Goal: Transaction & Acquisition: Book appointment/travel/reservation

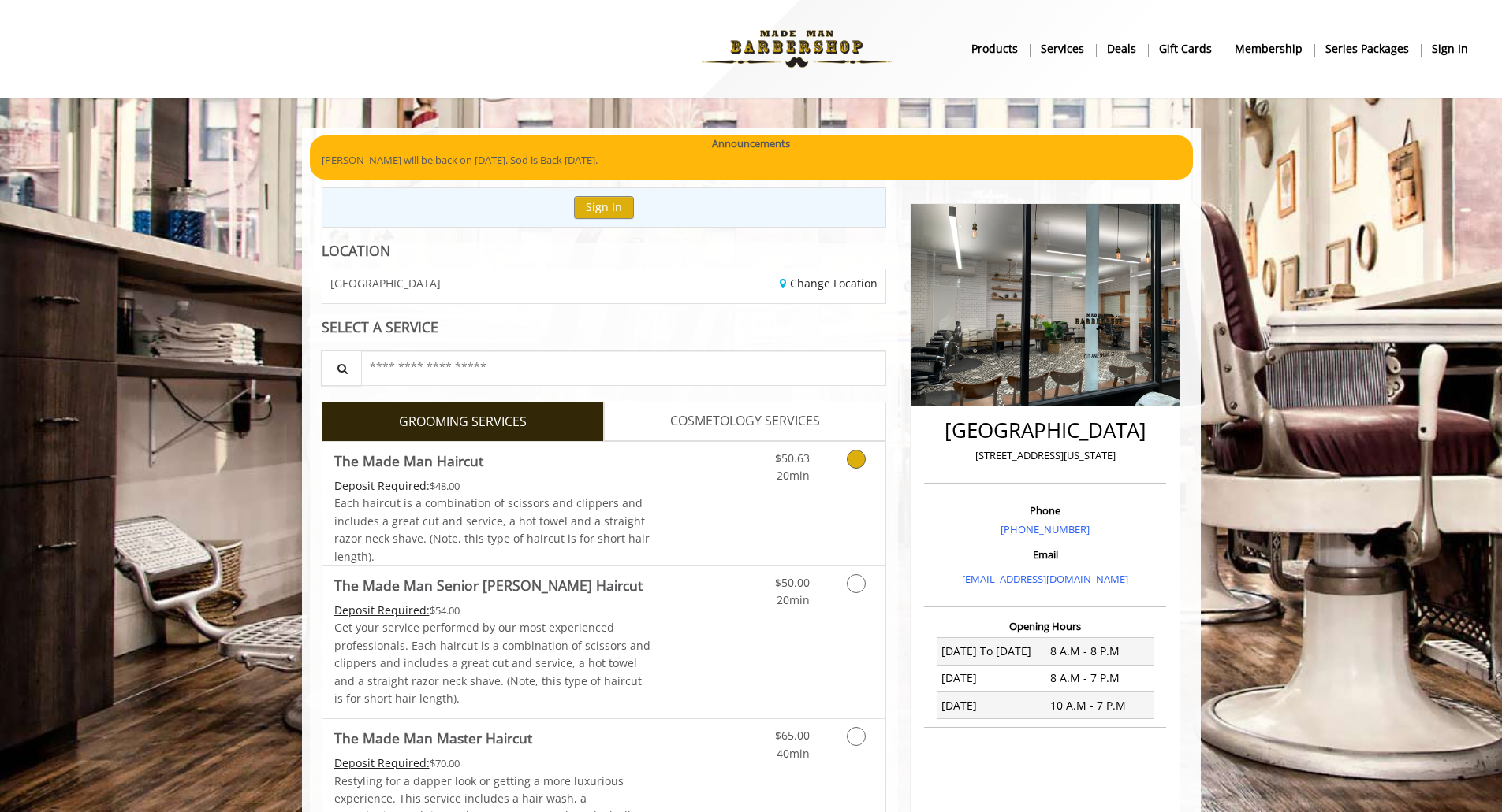
click at [833, 456] on div "Grooming services" at bounding box center [853, 463] width 64 height 44
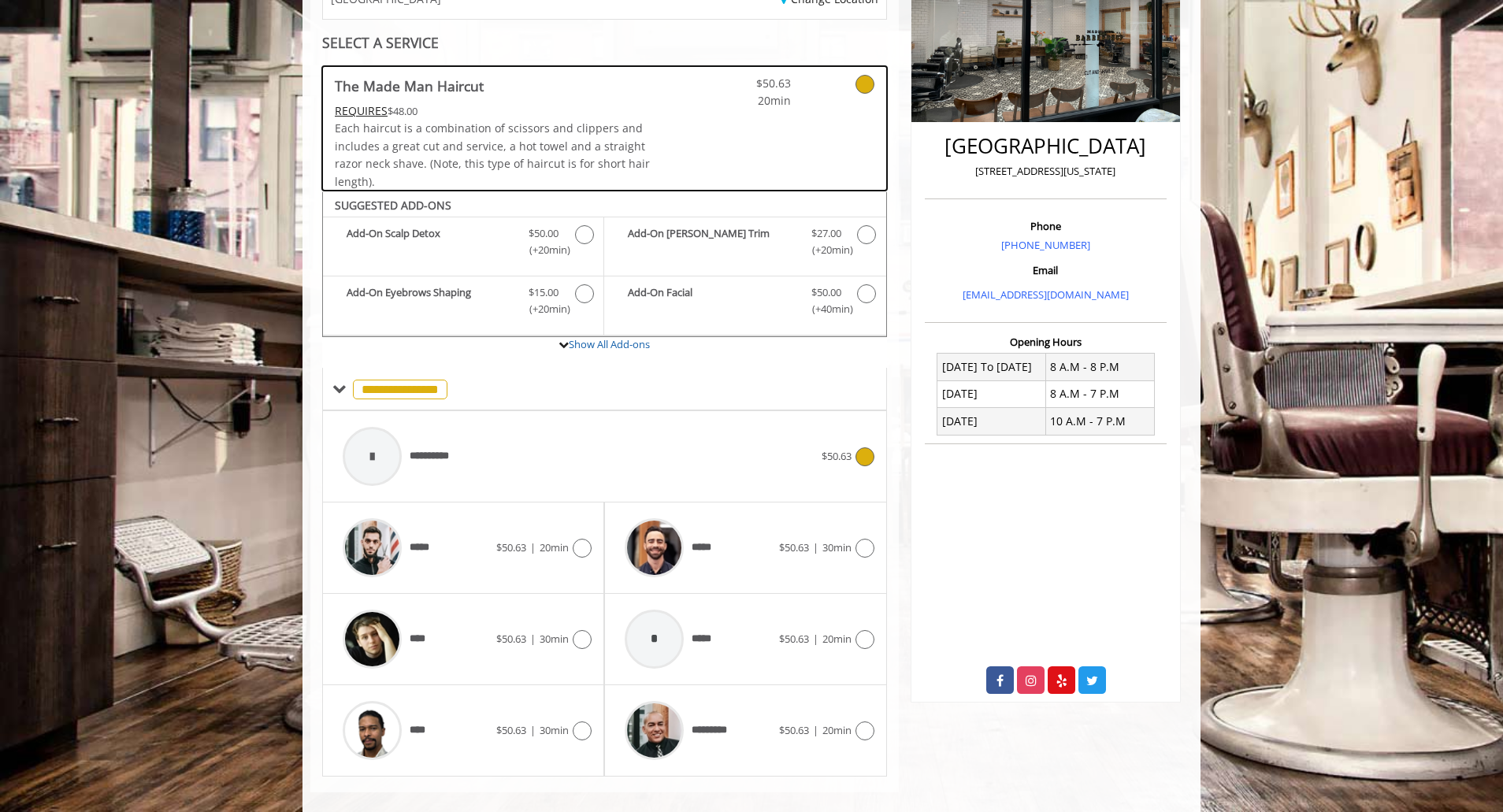
scroll to position [304, 0]
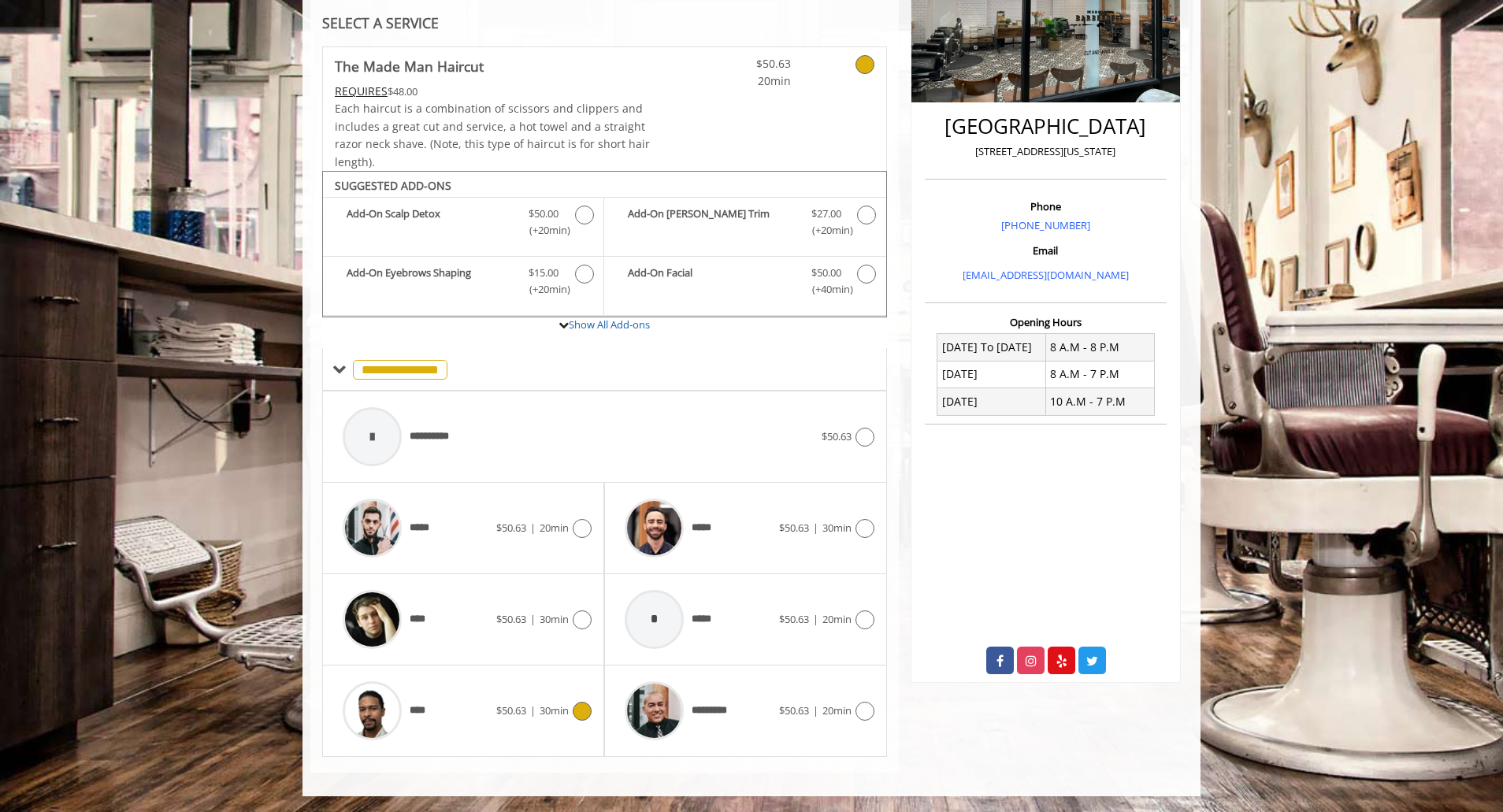
click at [551, 717] on span "30min" at bounding box center [554, 711] width 29 height 14
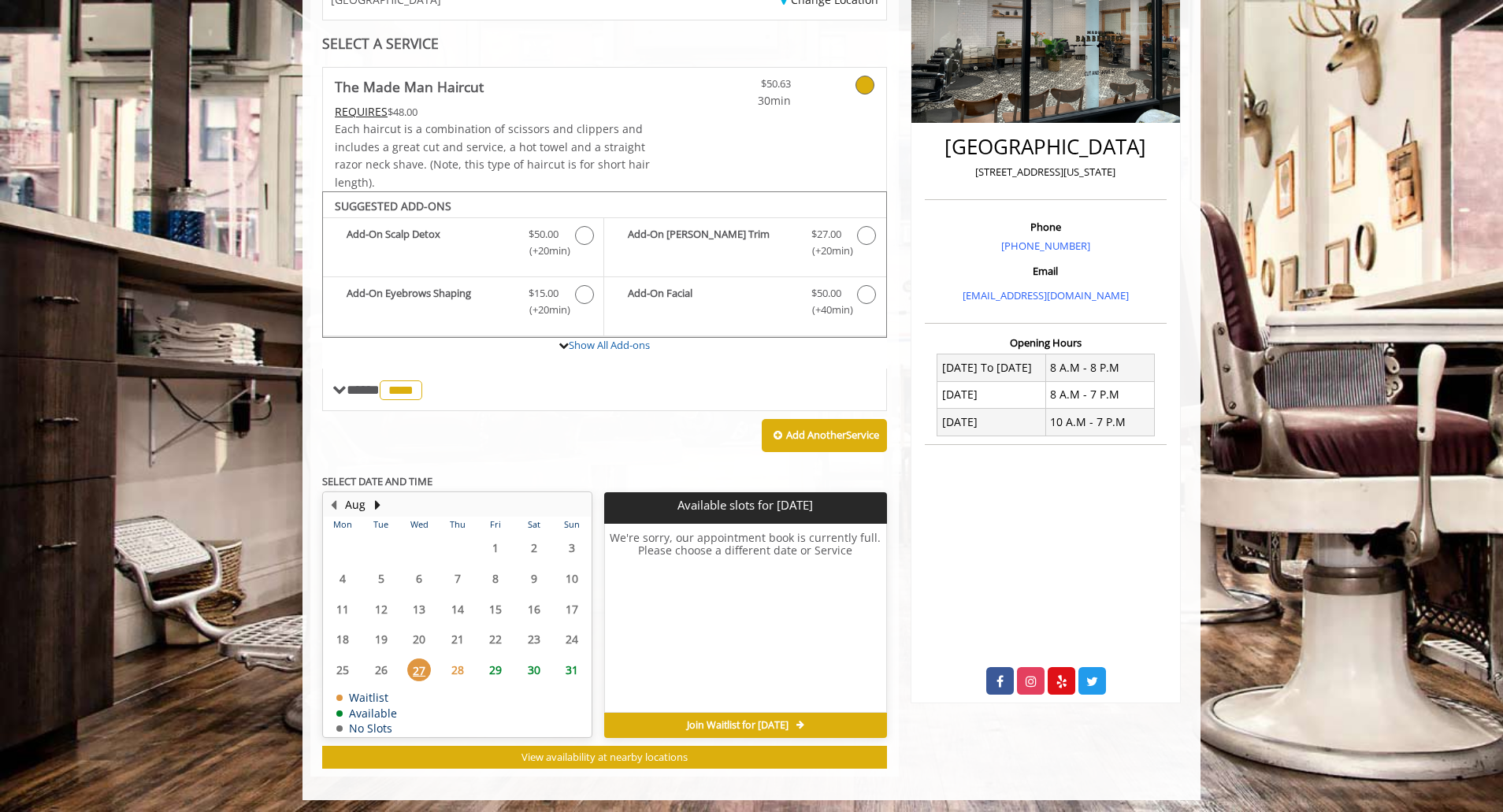
scroll to position [287, 0]
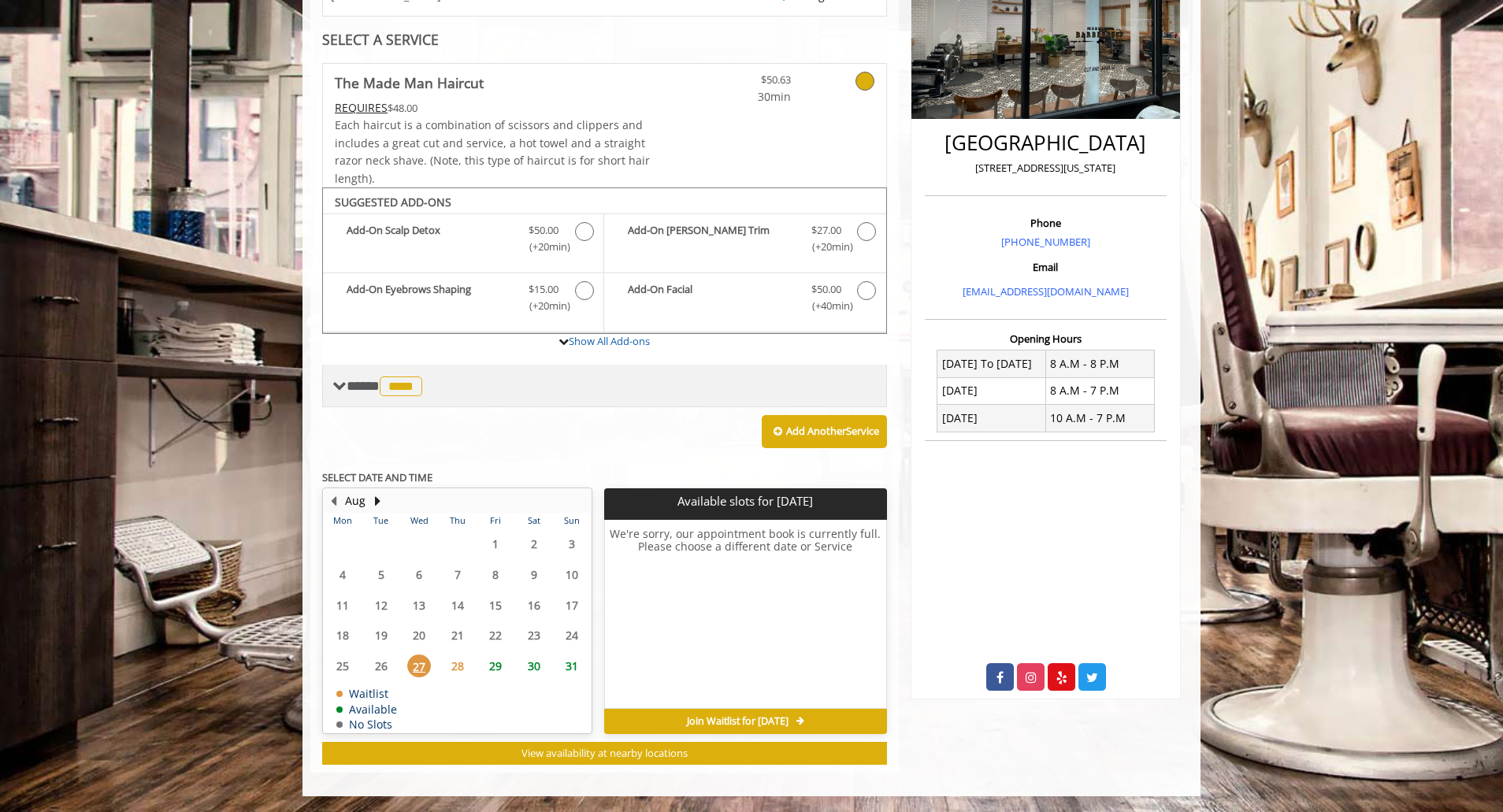
click at [326, 390] on div "**** **** ********" at bounding box center [604, 386] width 565 height 43
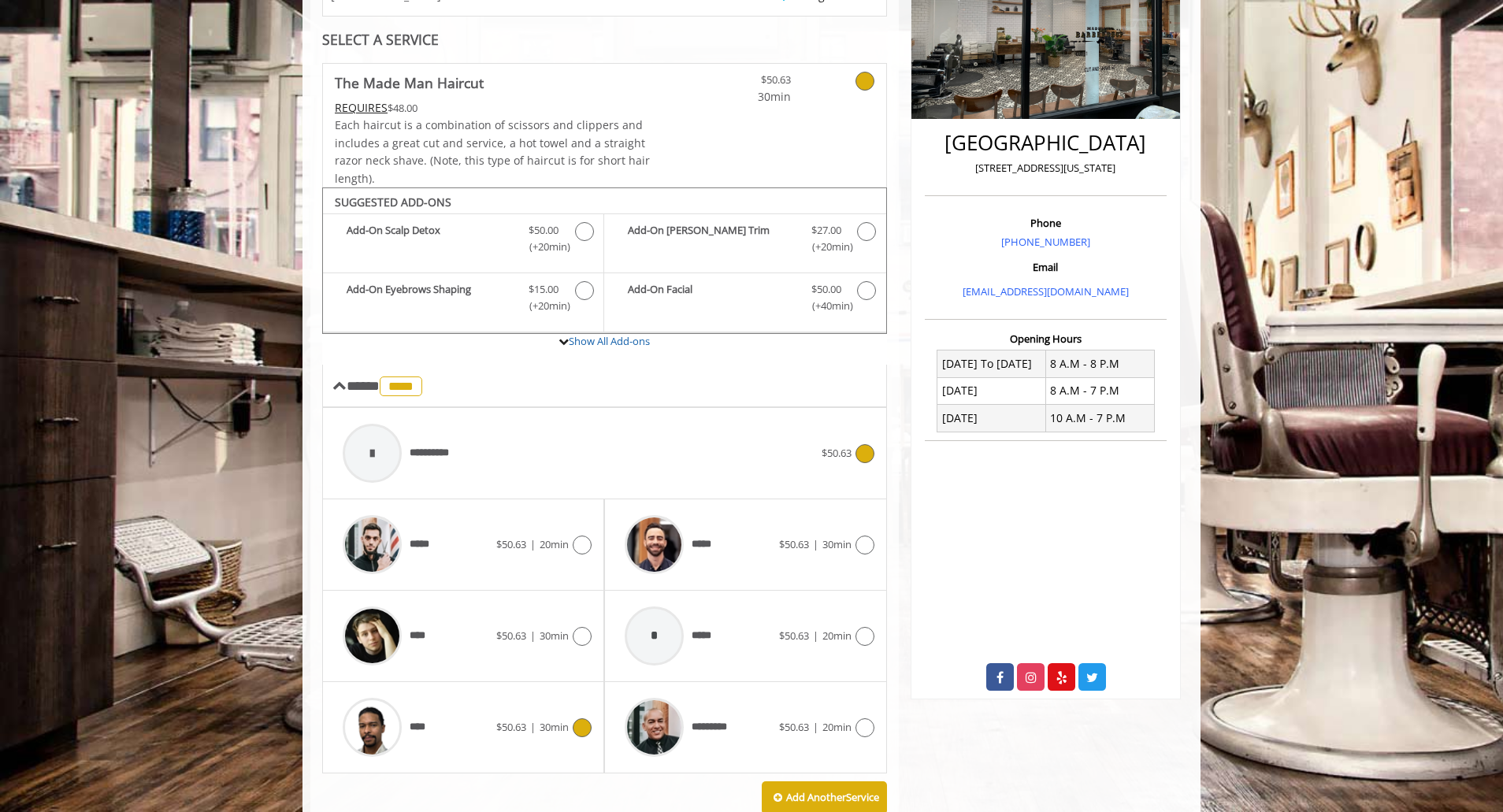
click at [773, 446] on div "**********" at bounding box center [579, 454] width 487 height 75
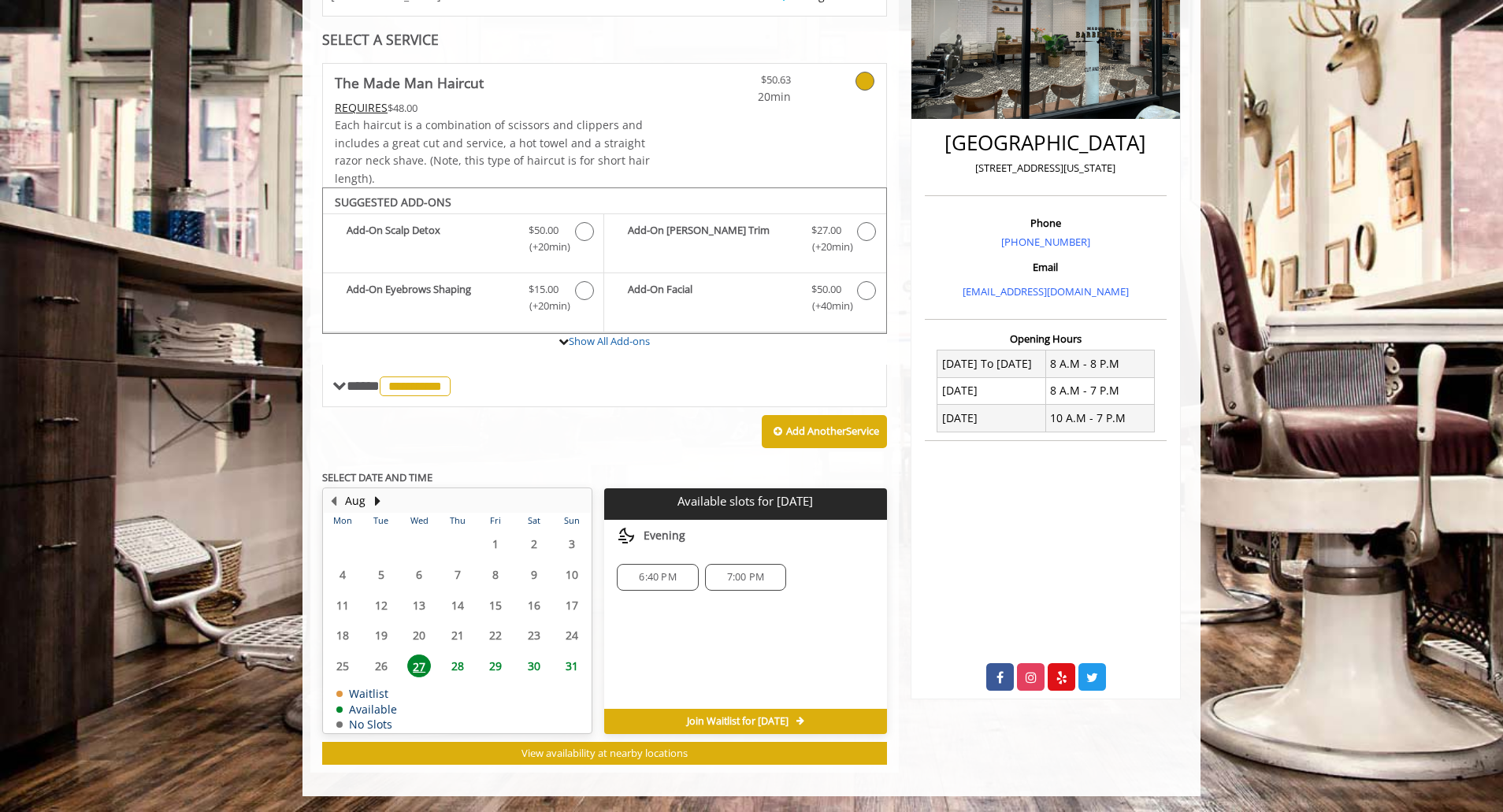
click at [729, 580] on span "7:00 PM" at bounding box center [746, 577] width 37 height 12
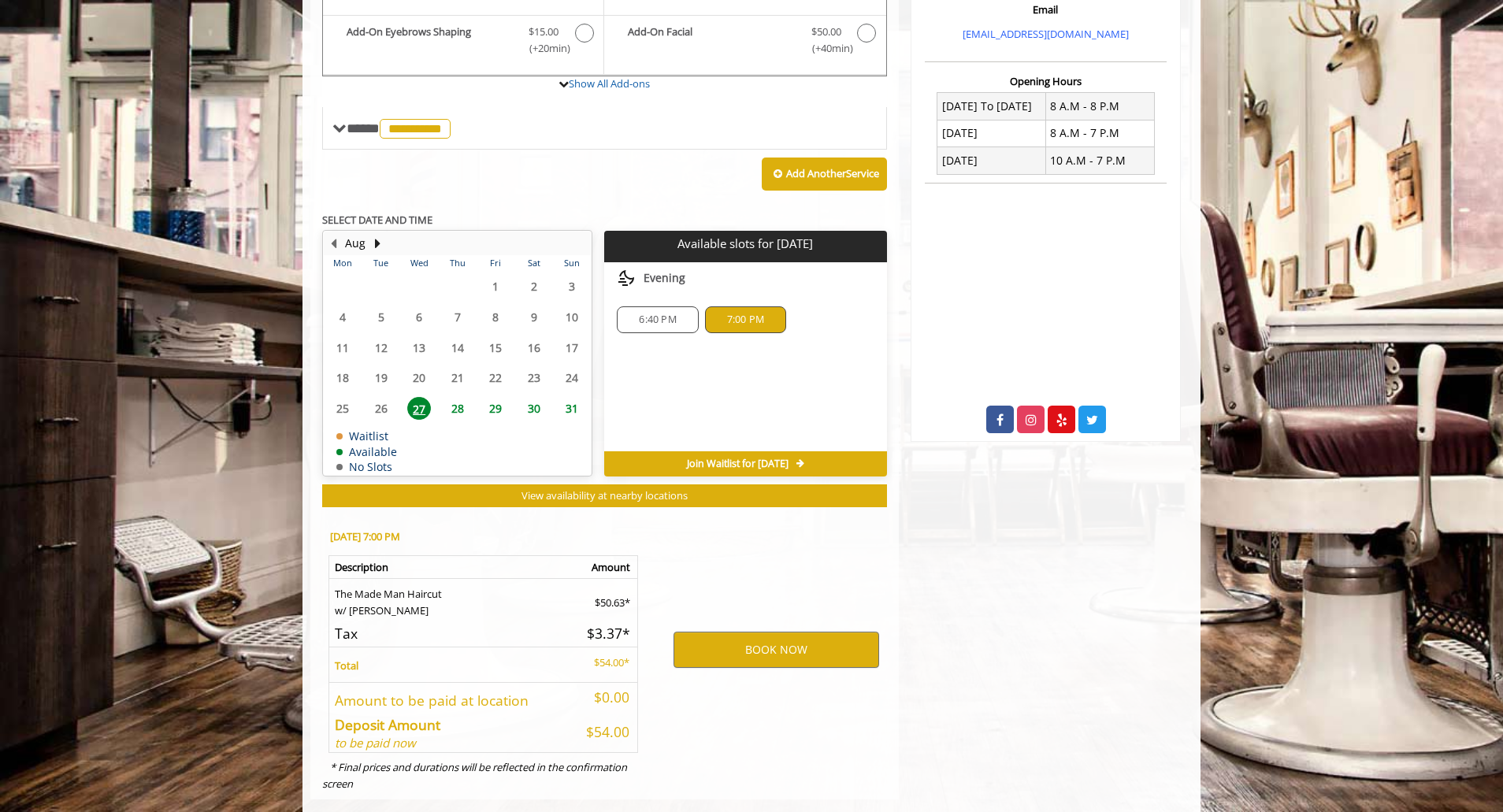
scroll to position [572, 0]
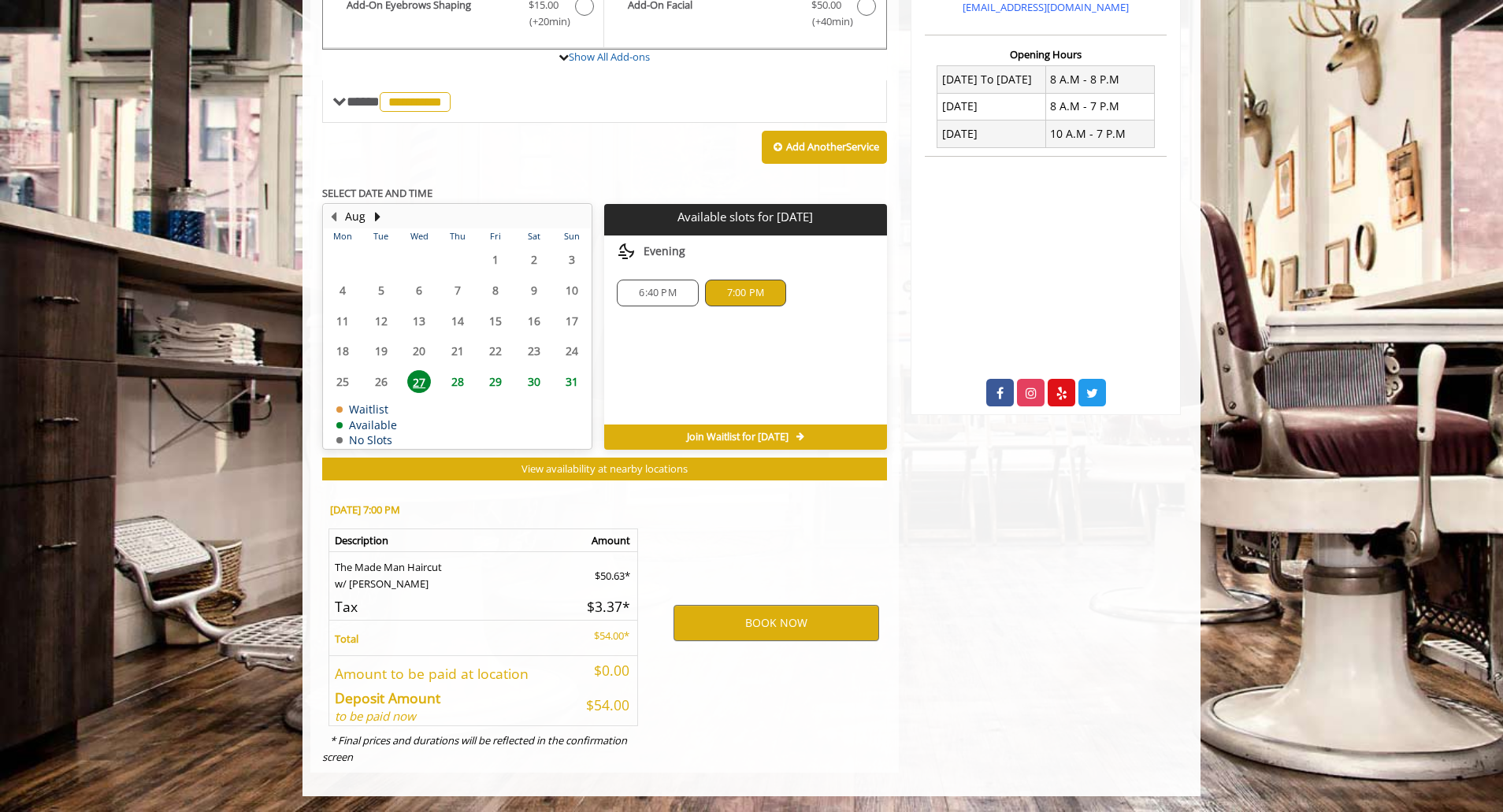
click at [648, 293] on span "6:40 PM" at bounding box center [658, 293] width 37 height 12
click at [723, 290] on span "7:00 PM" at bounding box center [745, 293] width 67 height 12
click at [717, 622] on button "BOOK NOW" at bounding box center [776, 623] width 205 height 36
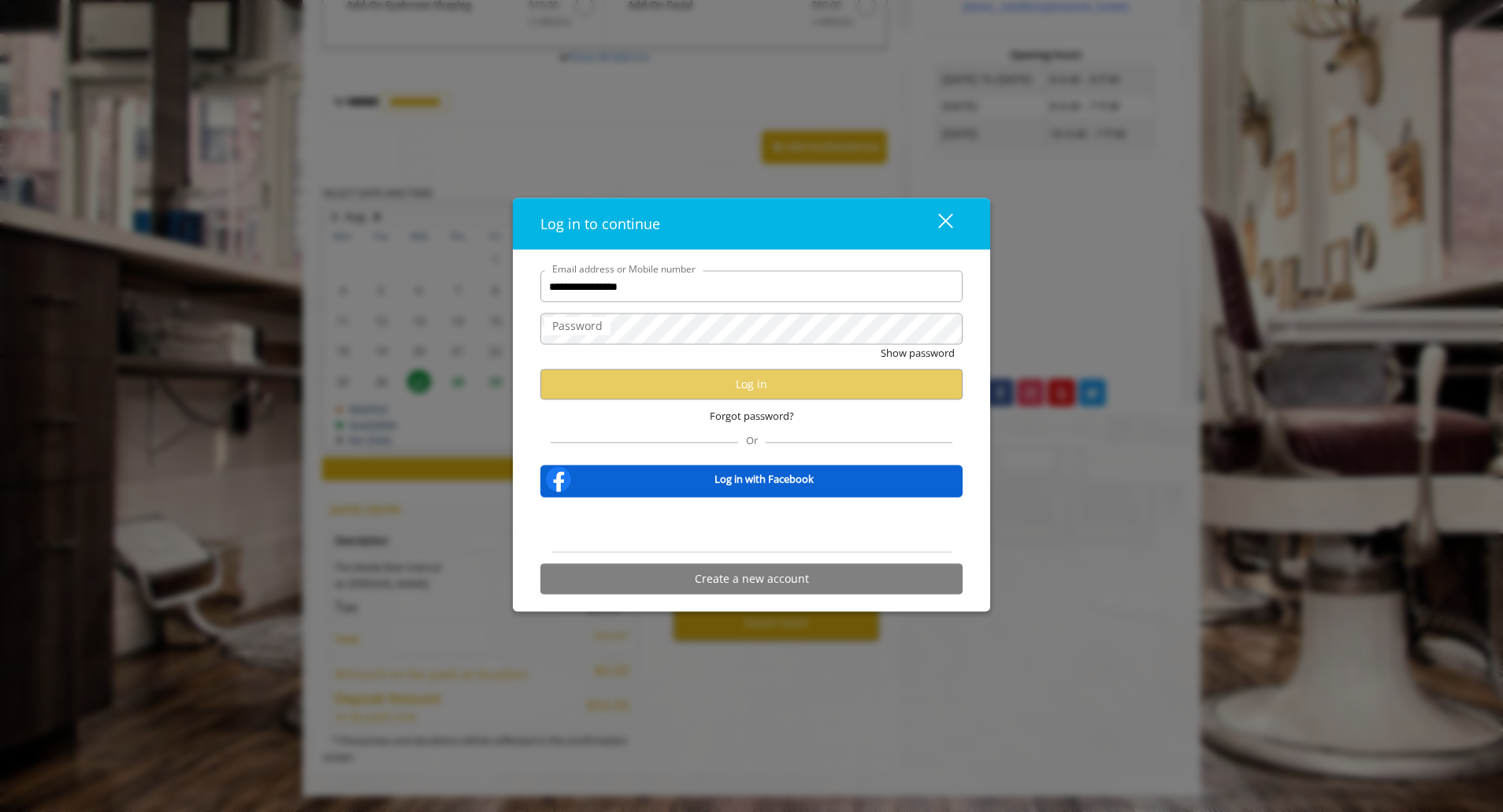
type input "**********"
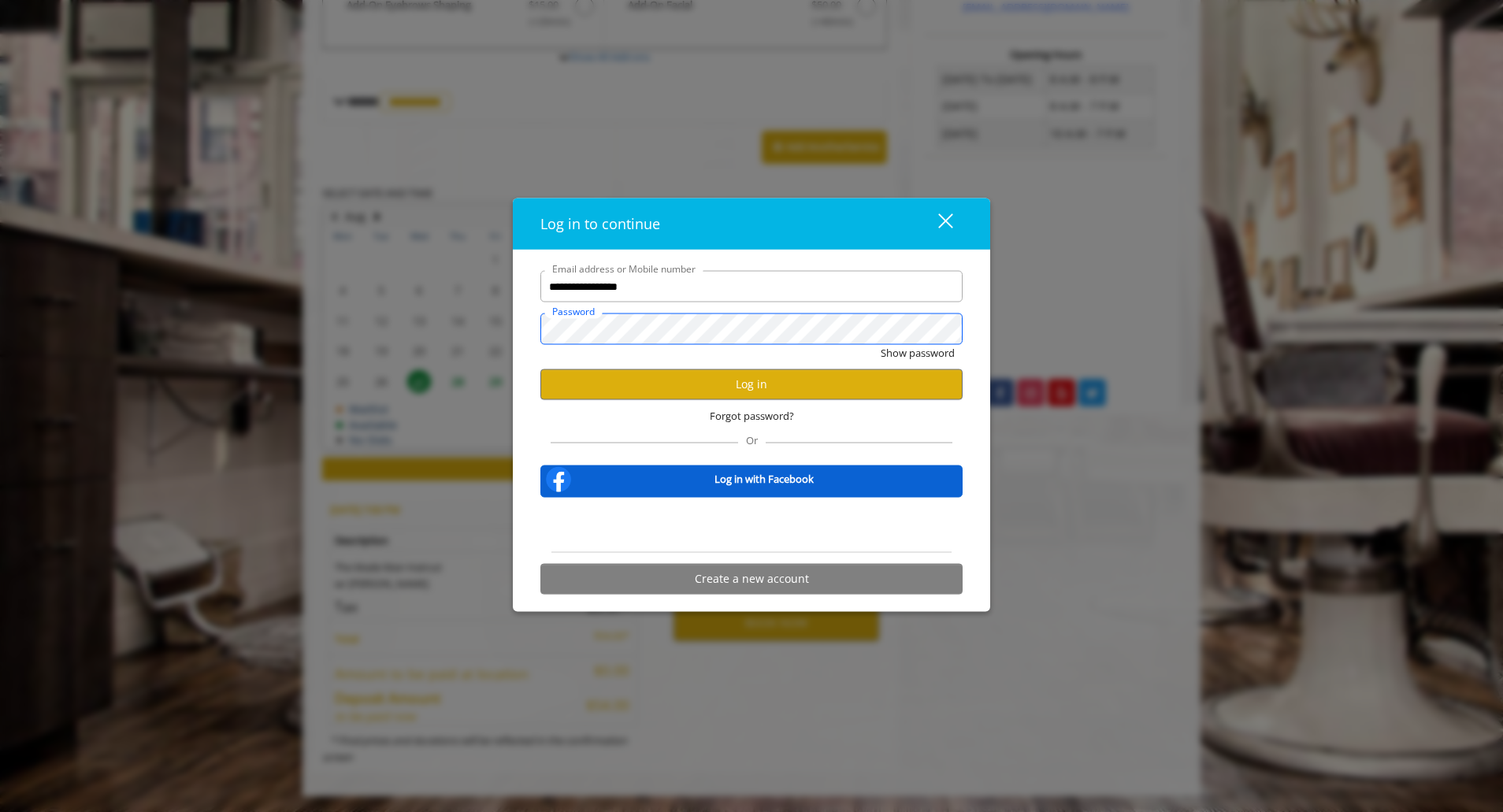
click at [880, 345] on button "Show password" at bounding box center [917, 353] width 74 height 17
click at [608, 374] on button "Log in" at bounding box center [752, 384] width 422 height 31
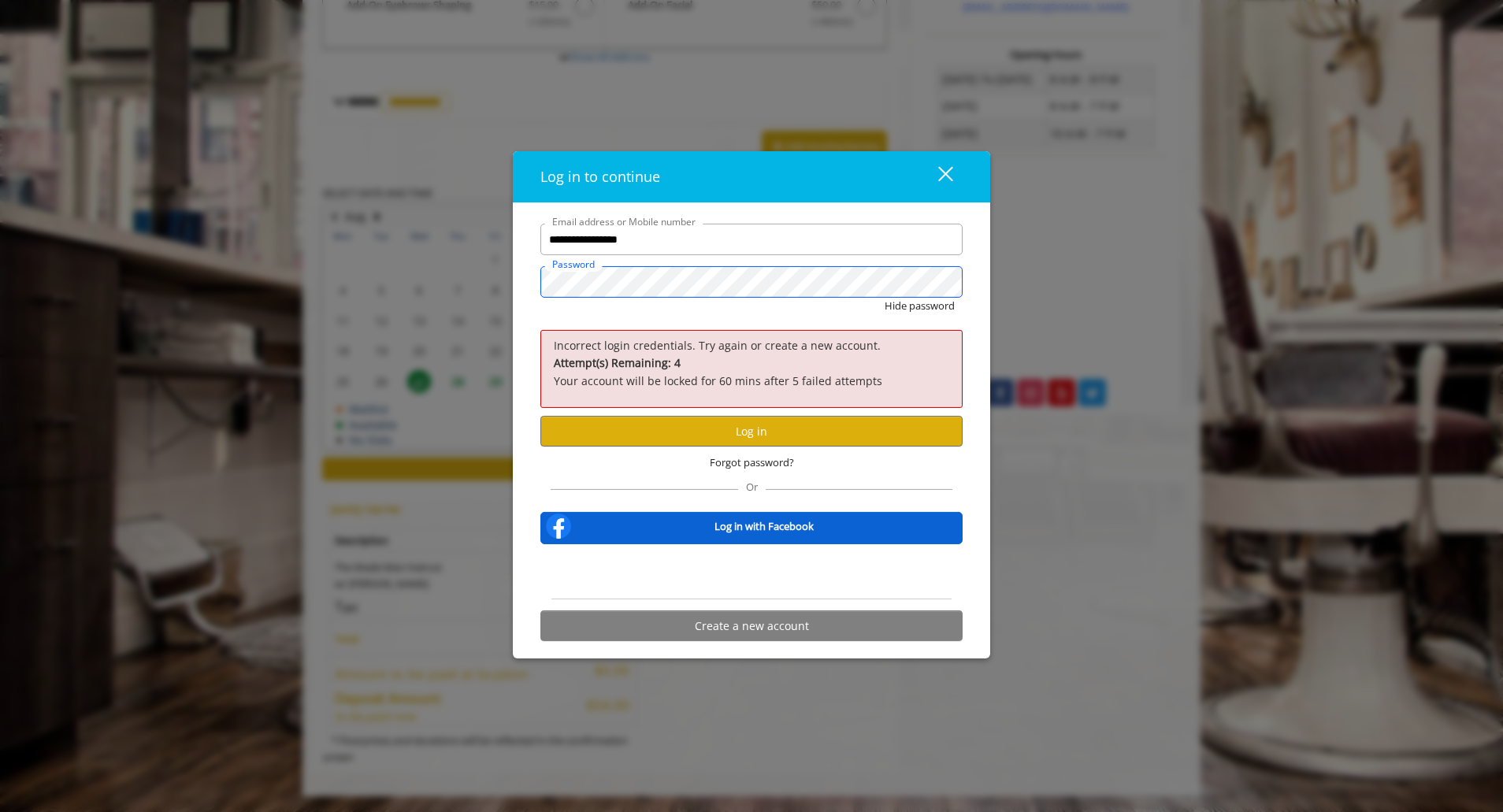
click at [515, 314] on div "**********" at bounding box center [752, 431] width 478 height 455
click at [885, 298] on button "Hide password" at bounding box center [920, 306] width 70 height 17
click at [681, 435] on button "Log in" at bounding box center [752, 431] width 422 height 31
click at [458, 308] on div "**********" at bounding box center [752, 406] width 1503 height 812
click at [880, 298] on button "Show password" at bounding box center [917, 306] width 74 height 17
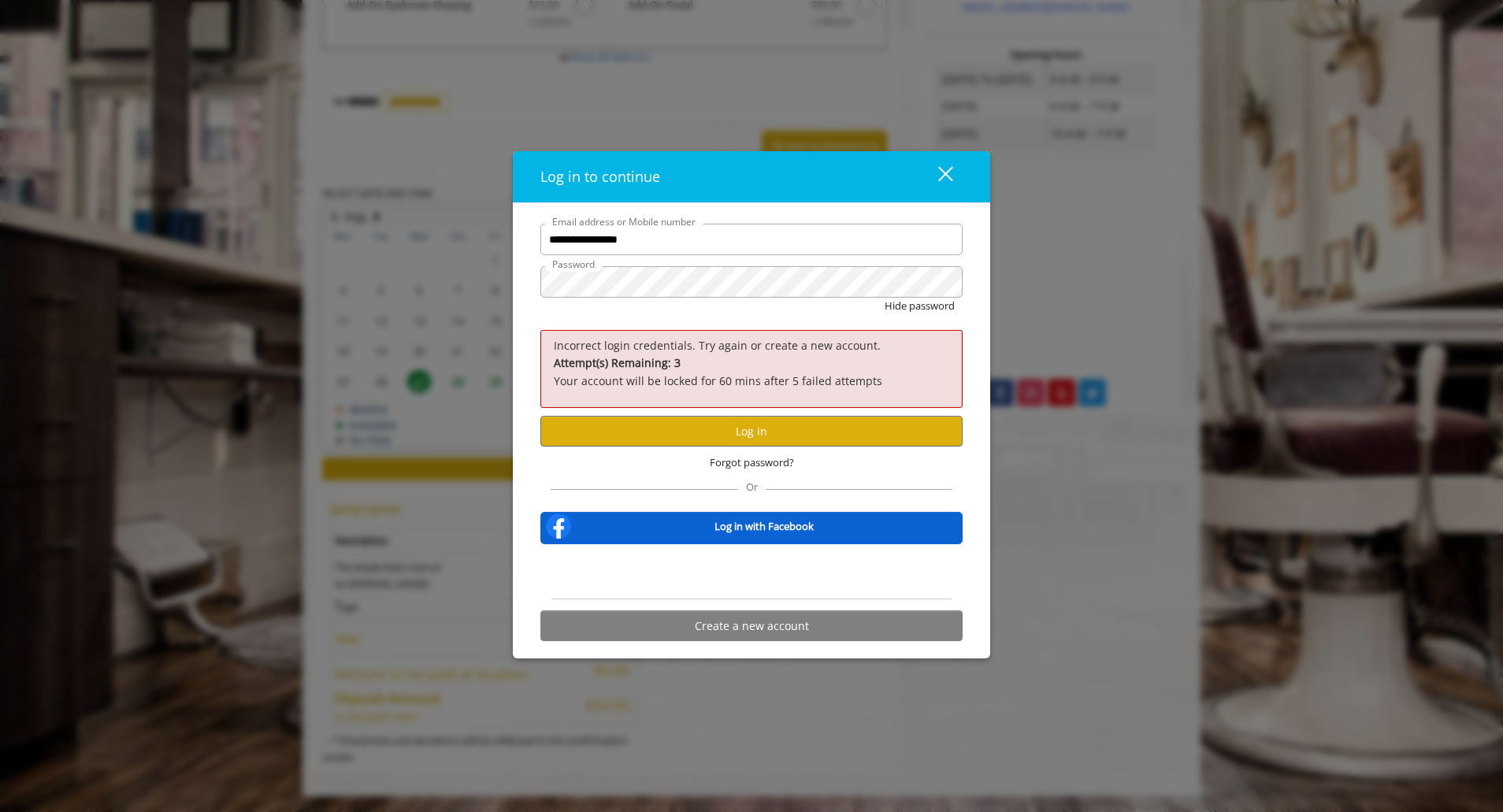
click at [693, 447] on div "Forgot password?" at bounding box center [752, 462] width 422 height 32
click at [693, 441] on button "Log in" at bounding box center [752, 431] width 422 height 31
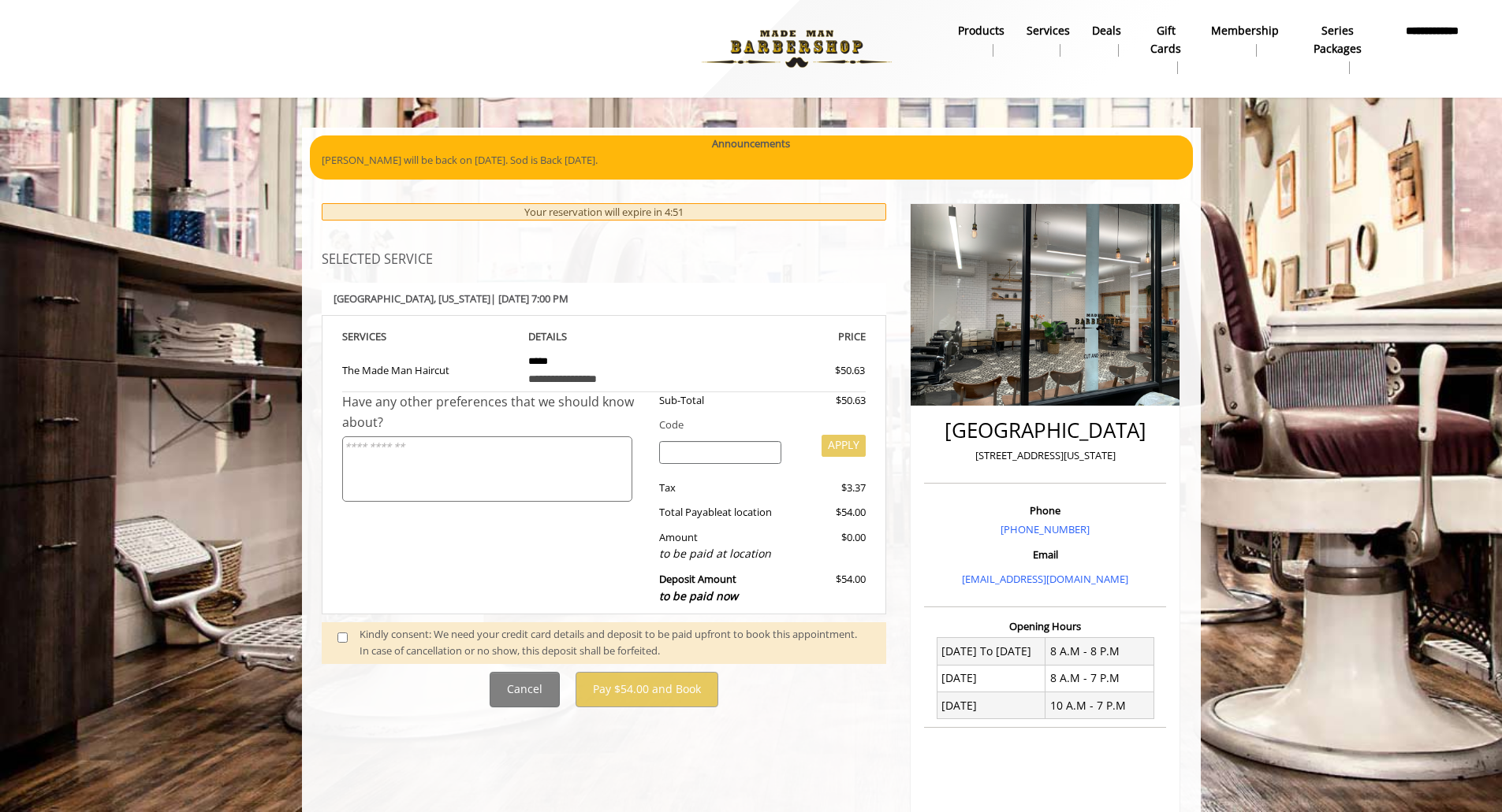
click at [485, 631] on div "Kindly consent: We need your credit card details and deposit to be paid upfront…" at bounding box center [615, 642] width 511 height 33
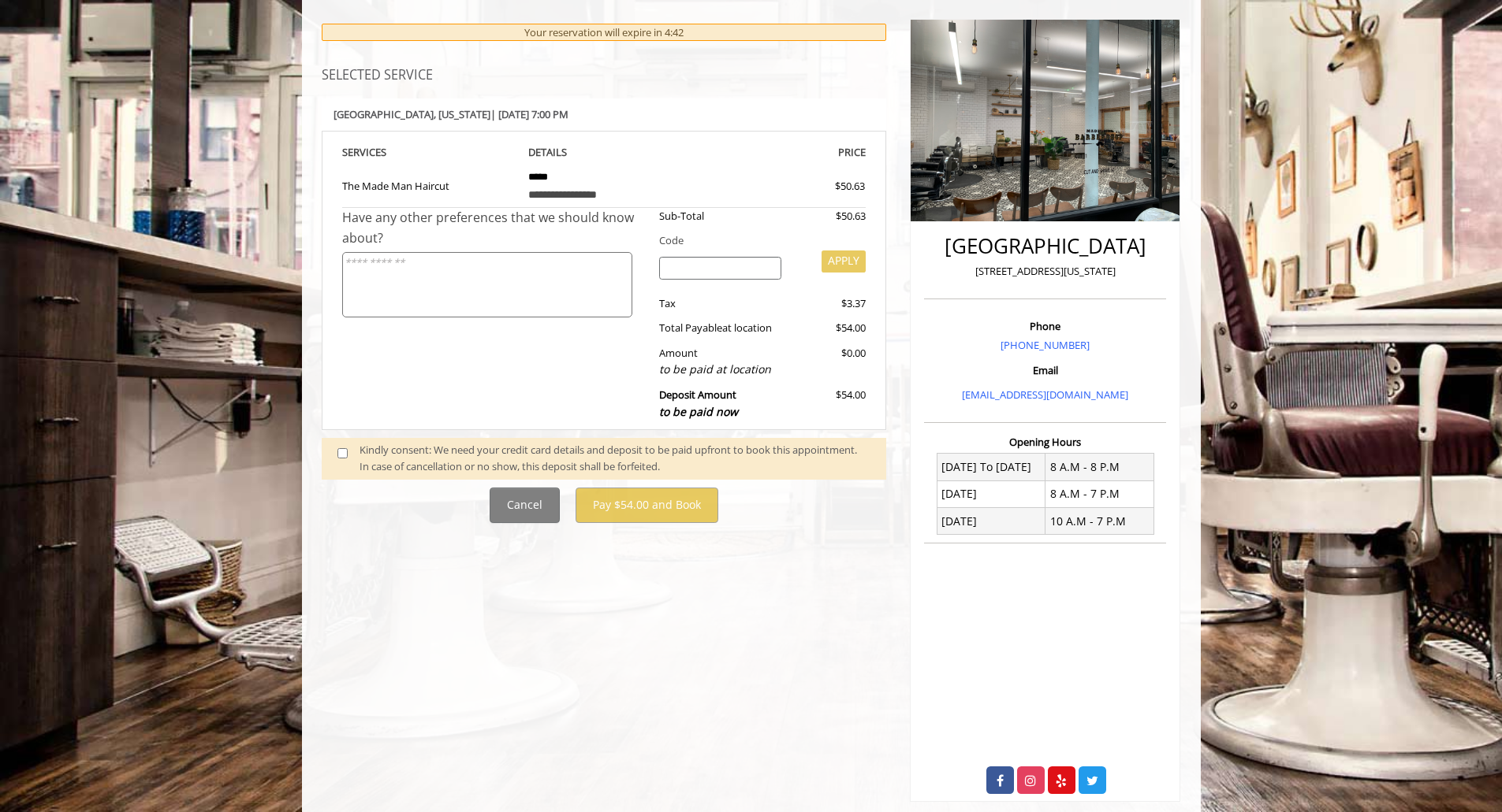
scroll to position [148, 0]
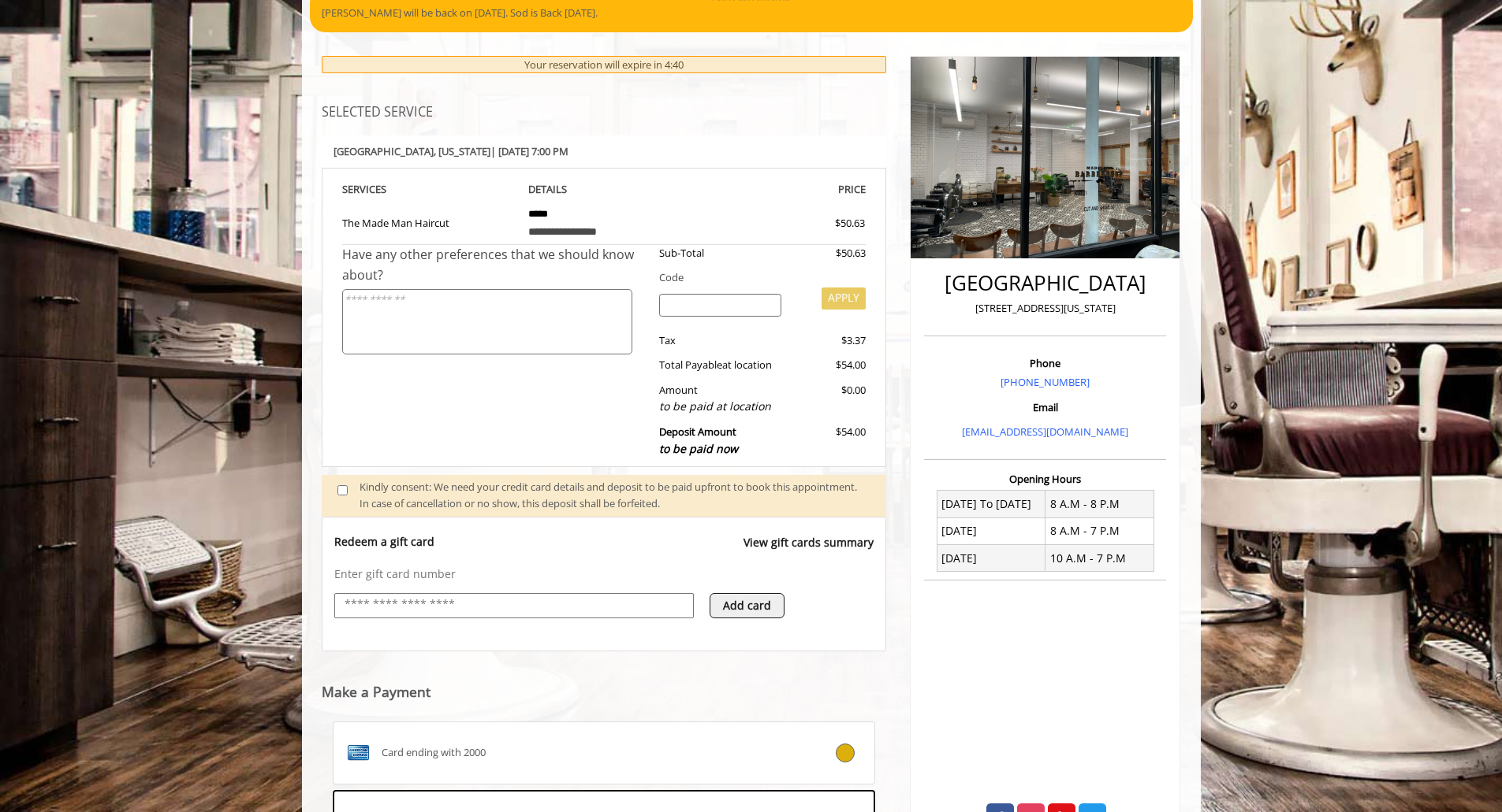
click at [472, 603] on input "text" at bounding box center [513, 605] width 343 height 19
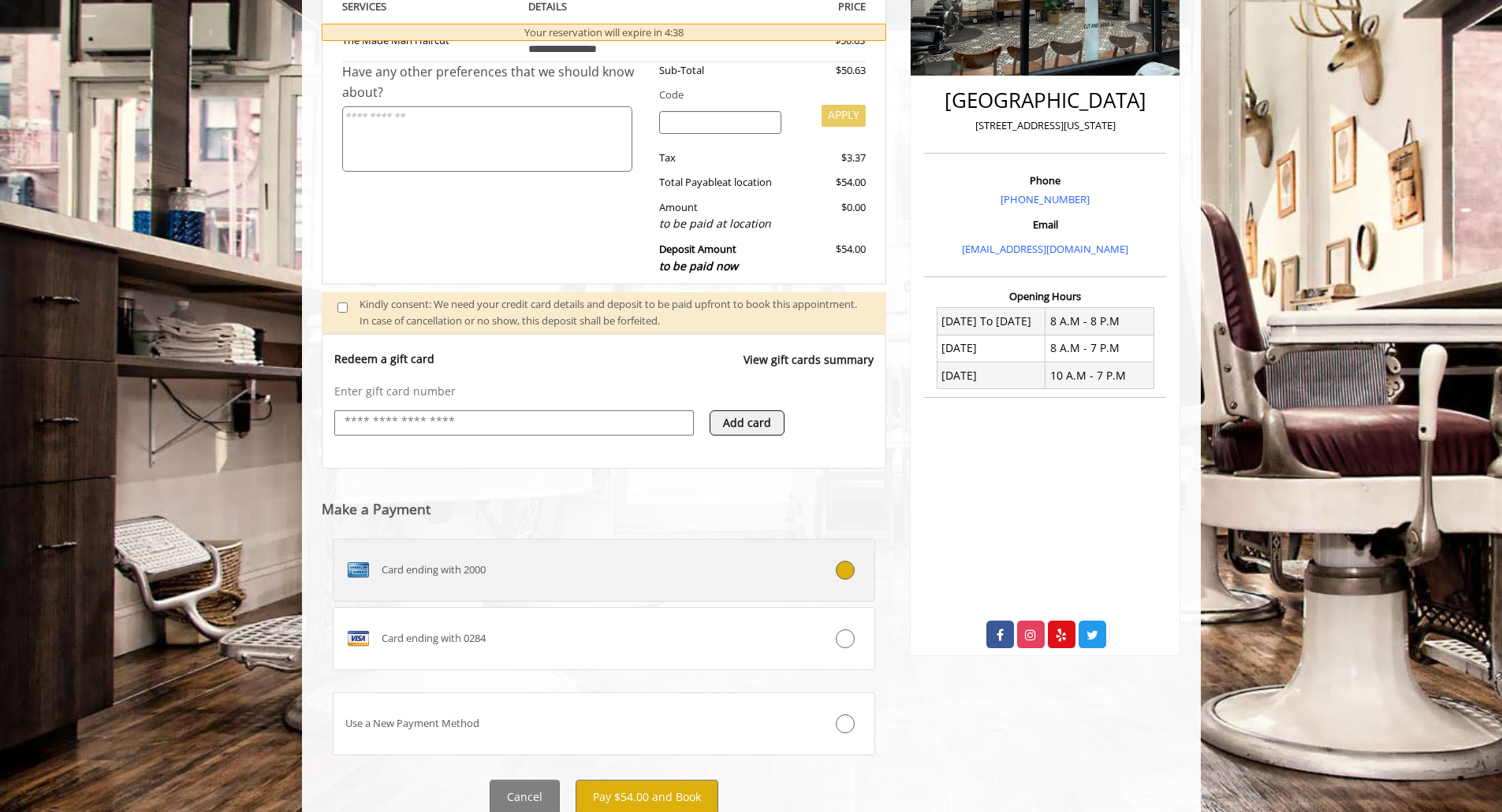
scroll to position [389, 0]
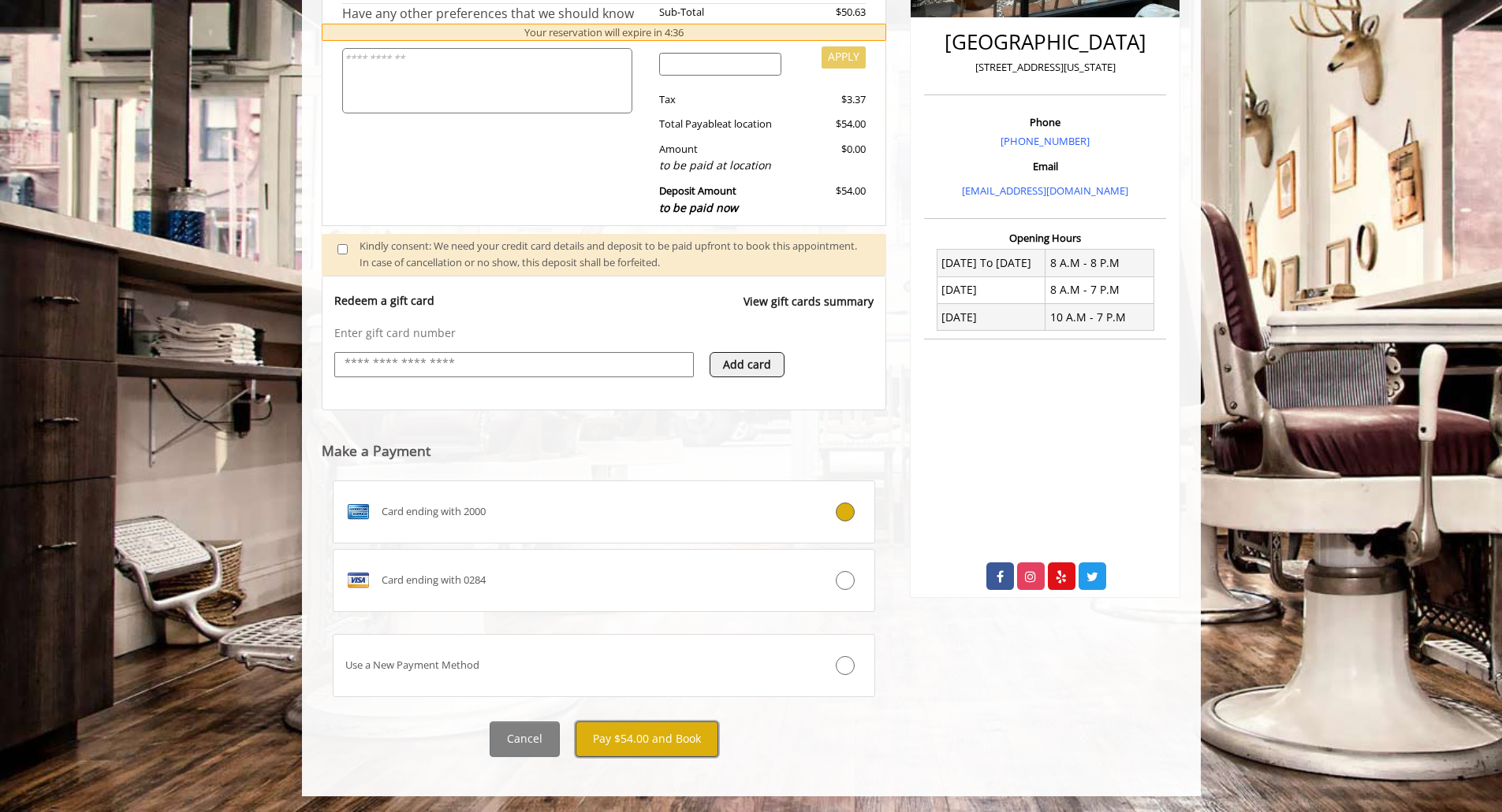
click at [631, 736] on button "Pay $54.00 and Book" at bounding box center [647, 740] width 142 height 36
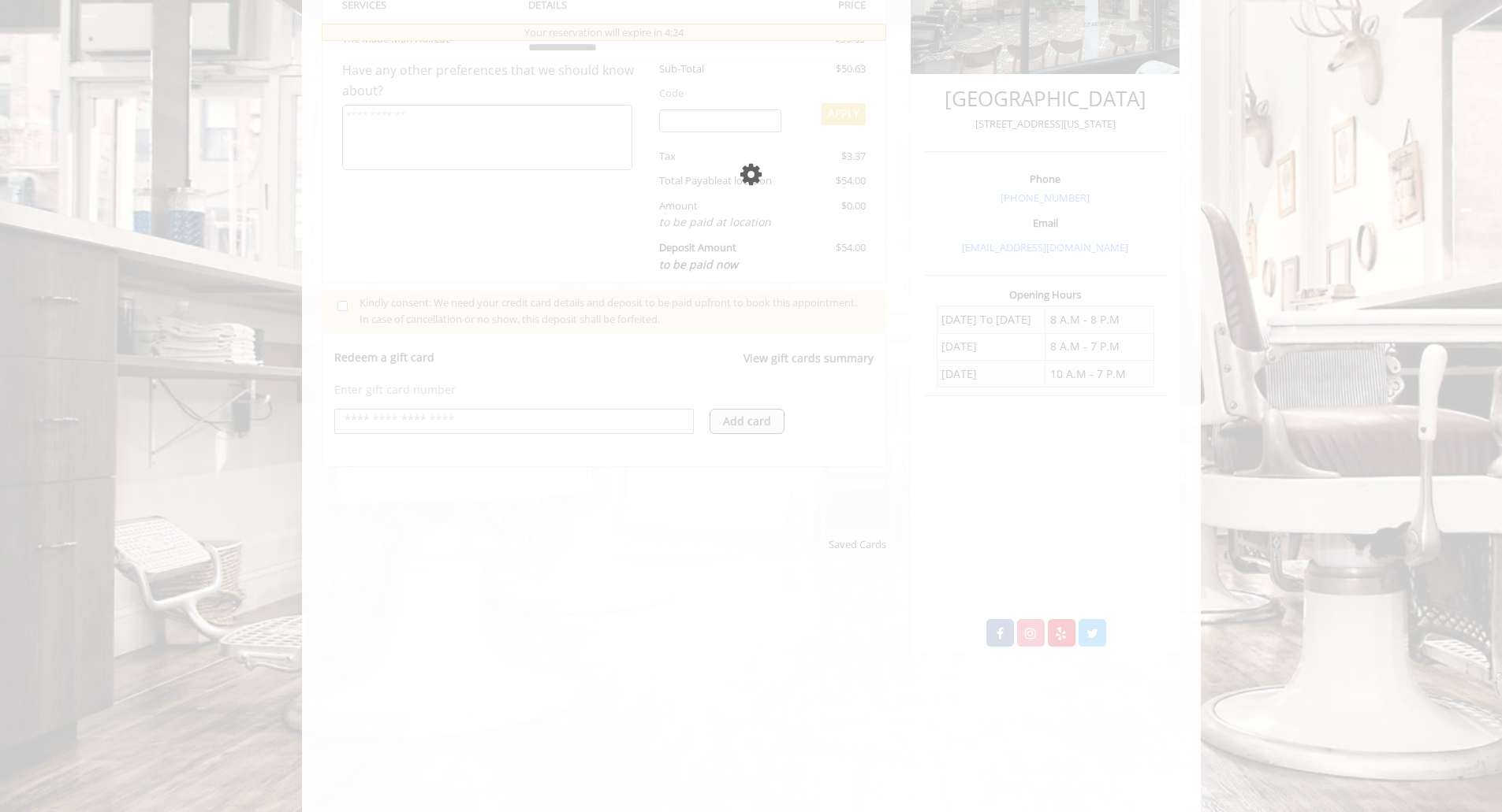
scroll to position [334, 0]
